Goal: Task Accomplishment & Management: Manage account settings

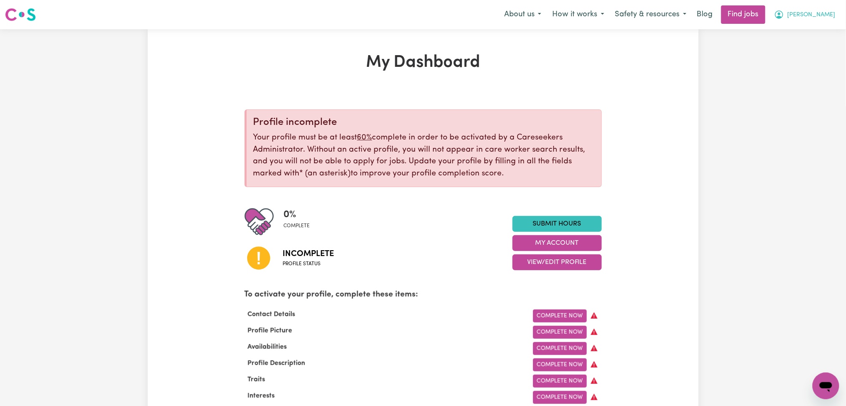
drag, startPoint x: 809, startPoint y: 12, endPoint x: 808, endPoint y: 23, distance: 10.9
click at [809, 15] on button "[PERSON_NAME]" at bounding box center [805, 15] width 72 height 18
click at [796, 70] on link "Logout" at bounding box center [807, 64] width 66 height 16
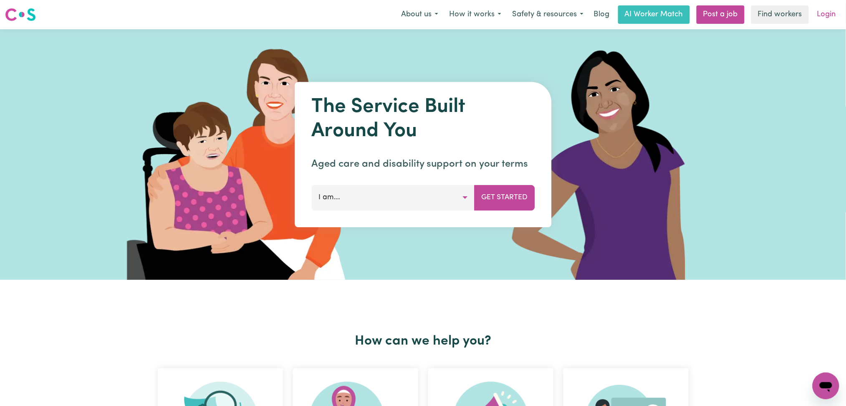
click at [819, 17] on link "Login" at bounding box center [826, 14] width 29 height 18
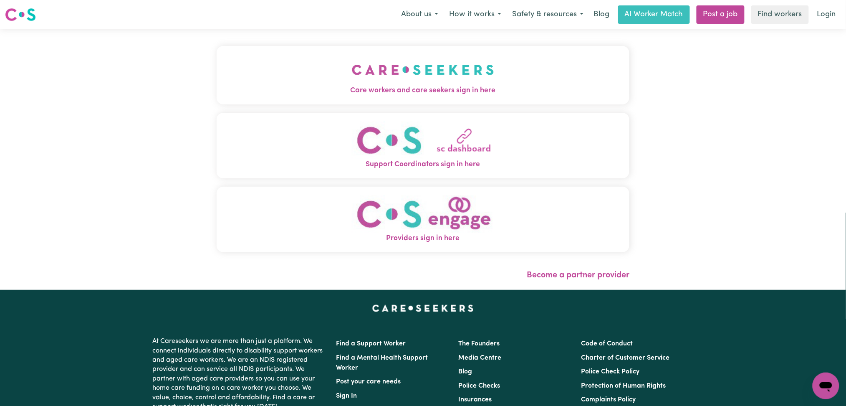
click at [278, 79] on button "Care workers and care seekers sign in here" at bounding box center [423, 75] width 413 height 58
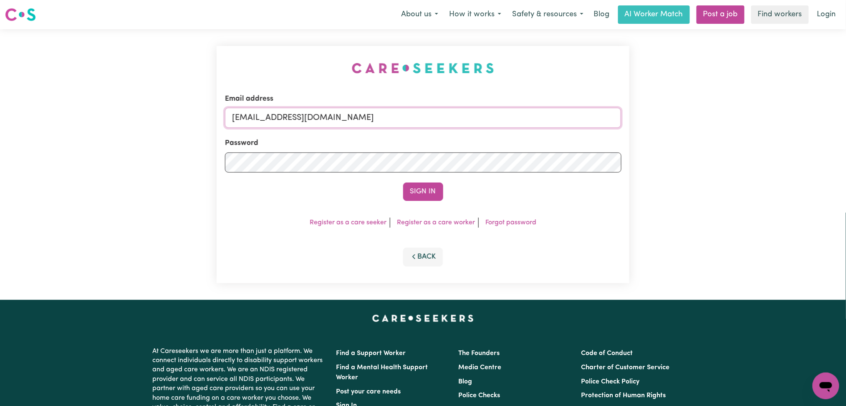
drag, startPoint x: 350, startPoint y: 113, endPoint x: 345, endPoint y: 116, distance: 4.7
click at [350, 113] on input "[EMAIL_ADDRESS][DOMAIN_NAME]" at bounding box center [423, 118] width 396 height 20
drag, startPoint x: 275, startPoint y: 113, endPoint x: 545, endPoint y: 115, distance: 269.5
click at [549, 113] on input "Superuser~[EMAIL_ADDRESS][DOMAIN_NAME]" at bounding box center [423, 118] width 396 height 20
type input "[EMAIL_ADDRESS][DOMAIN_NAME]"
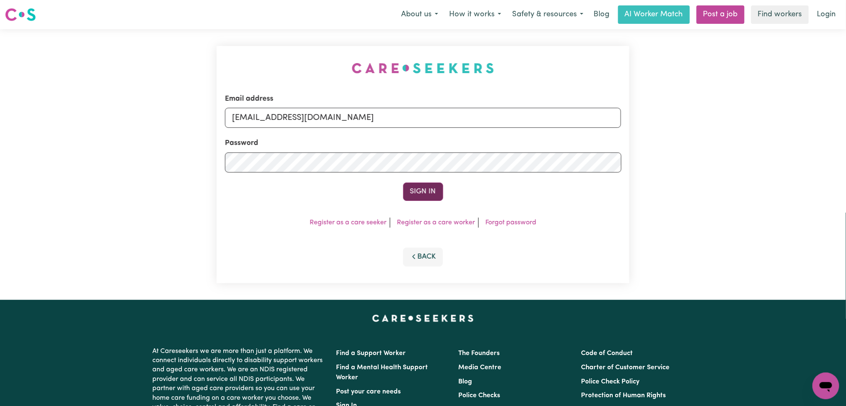
click at [418, 190] on button "Sign In" at bounding box center [423, 191] width 40 height 18
